Goal: Transaction & Acquisition: Purchase product/service

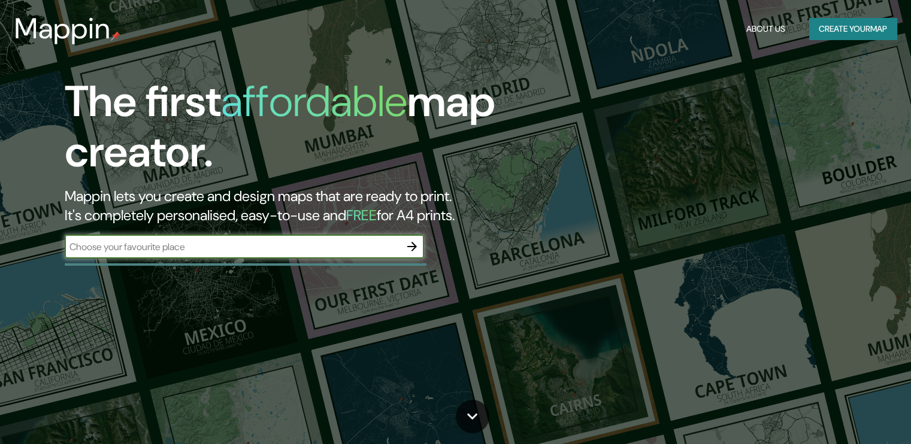
click at [286, 253] on div "​" at bounding box center [244, 247] width 359 height 24
type input "TEC 100 [PERSON_NAME] DE QUERETARO"
click at [412, 246] on icon "button" at bounding box center [412, 247] width 10 height 10
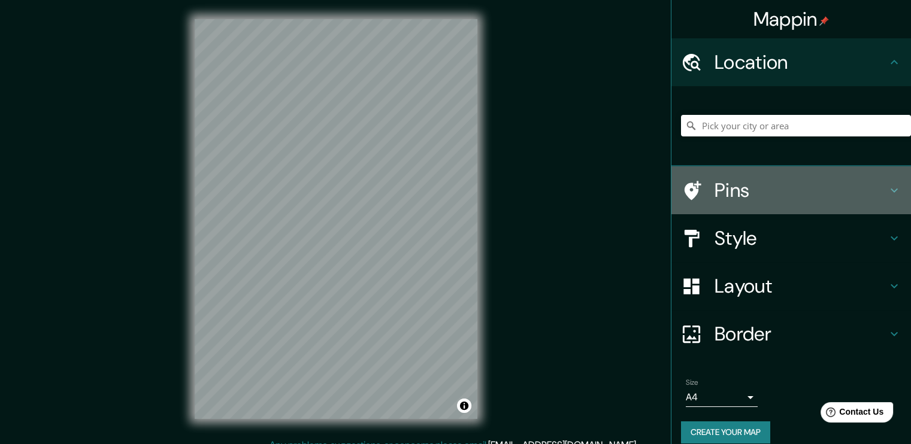
click at [735, 185] on h4 "Pins" at bounding box center [800, 190] width 172 height 24
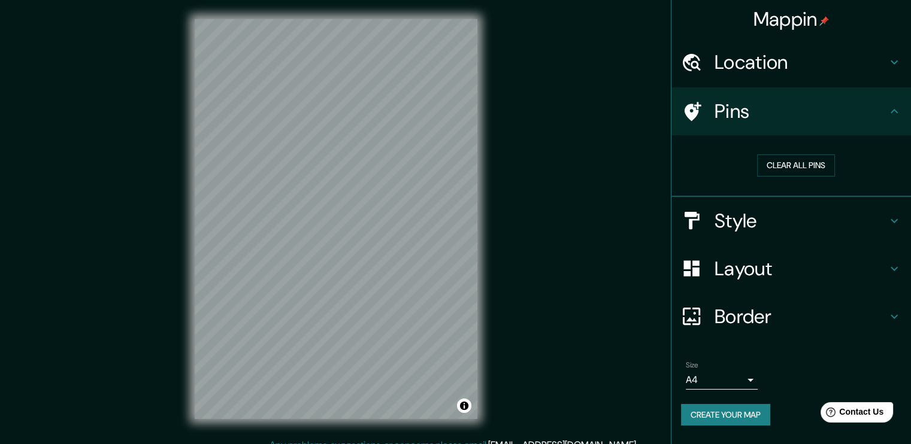
click at [717, 114] on h4 "Pins" at bounding box center [800, 111] width 172 height 24
click at [714, 63] on h4 "Location" at bounding box center [800, 62] width 172 height 24
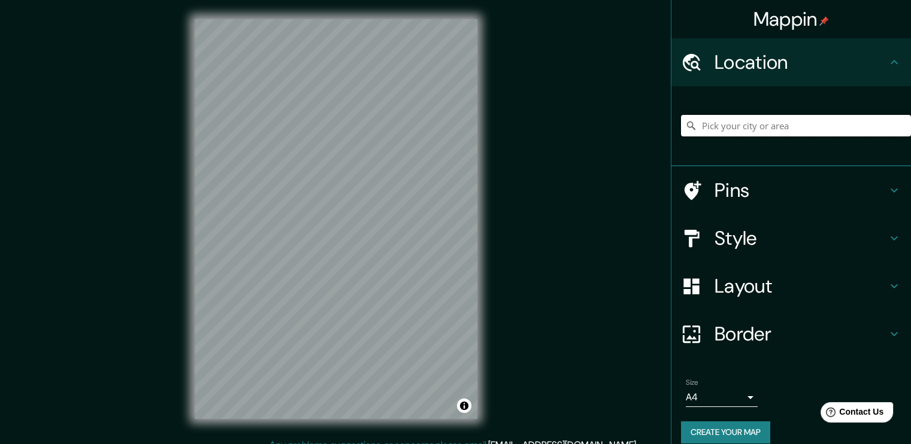
click at [707, 124] on input "Pick your city or area" at bounding box center [796, 126] width 230 height 22
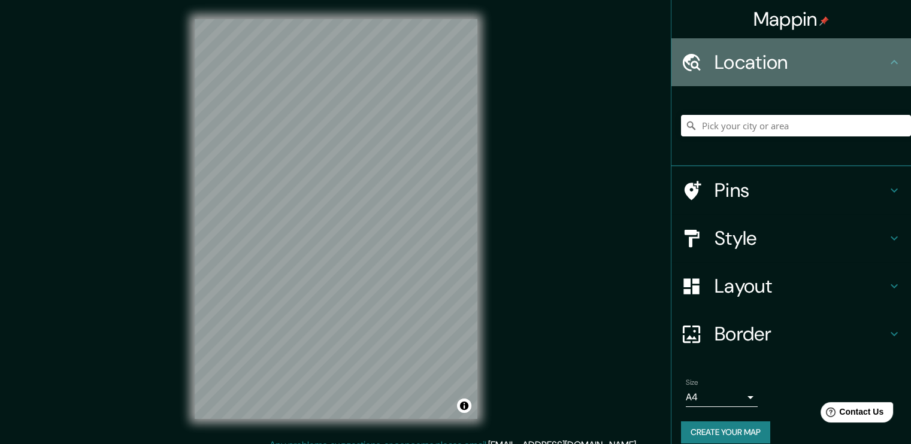
click at [714, 61] on h4 "Location" at bounding box center [800, 62] width 172 height 24
